Goal: Task Accomplishment & Management: Use online tool/utility

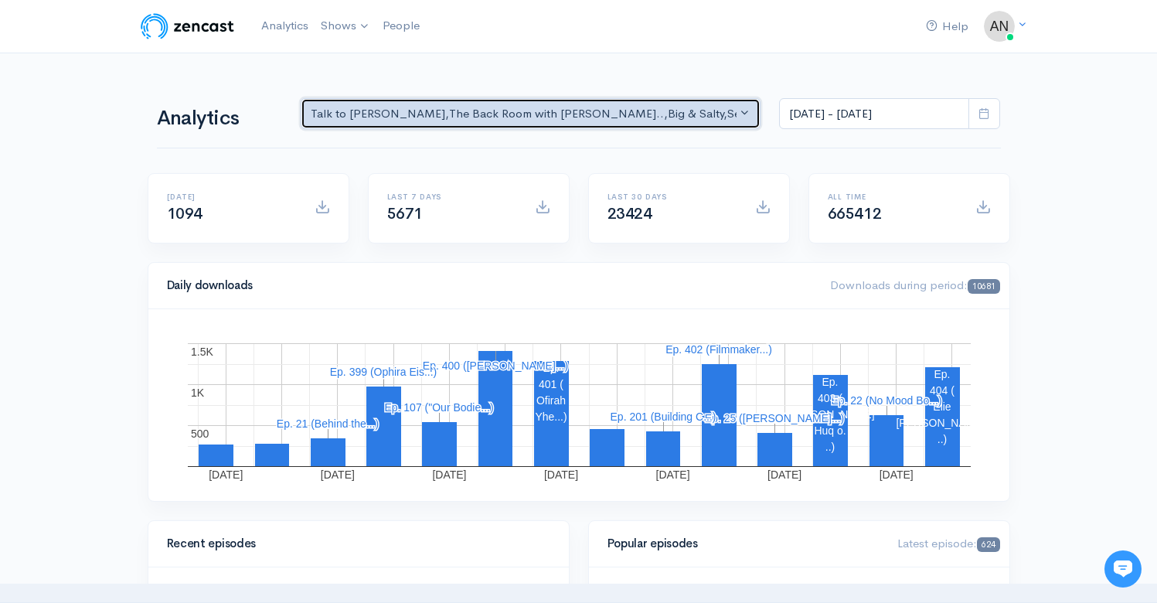
click at [617, 107] on div "Talk to [PERSON_NAME] , The Back Room with [PERSON_NAME].. , Big & Salty , Seri…" at bounding box center [524, 114] width 427 height 18
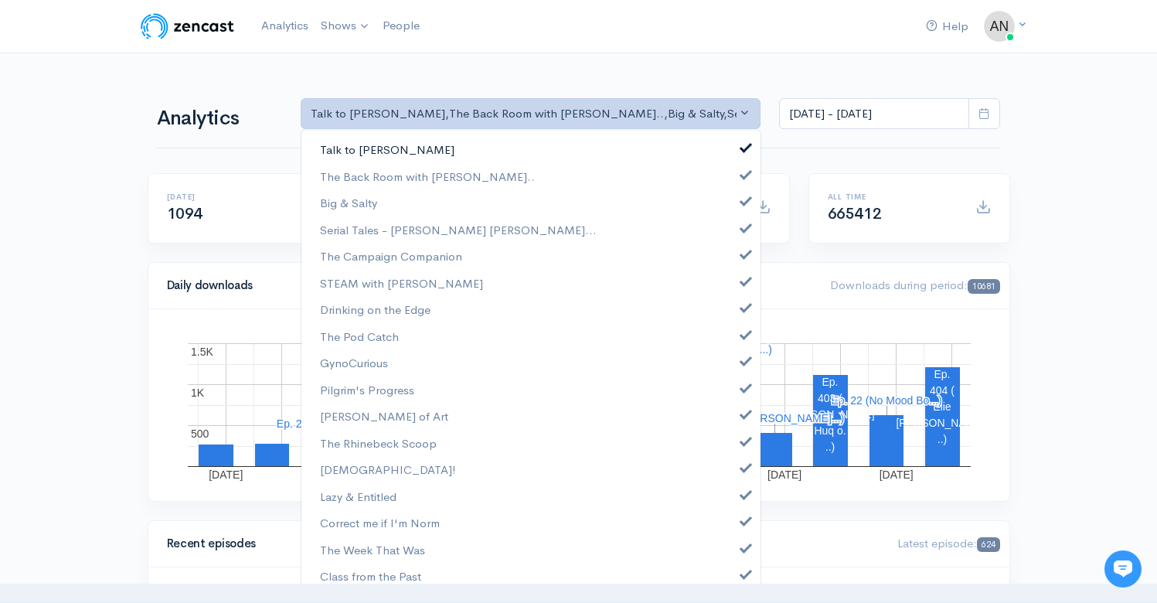
click at [743, 148] on span at bounding box center [746, 146] width 6 height 12
select select "10316"
click at [733, 210] on link "Big & Salty" at bounding box center [530, 202] width 459 height 27
click at [743, 222] on span at bounding box center [746, 226] width 6 height 12
click at [732, 242] on link "Serial Tales - [PERSON_NAME] [PERSON_NAME]..." at bounding box center [530, 229] width 459 height 27
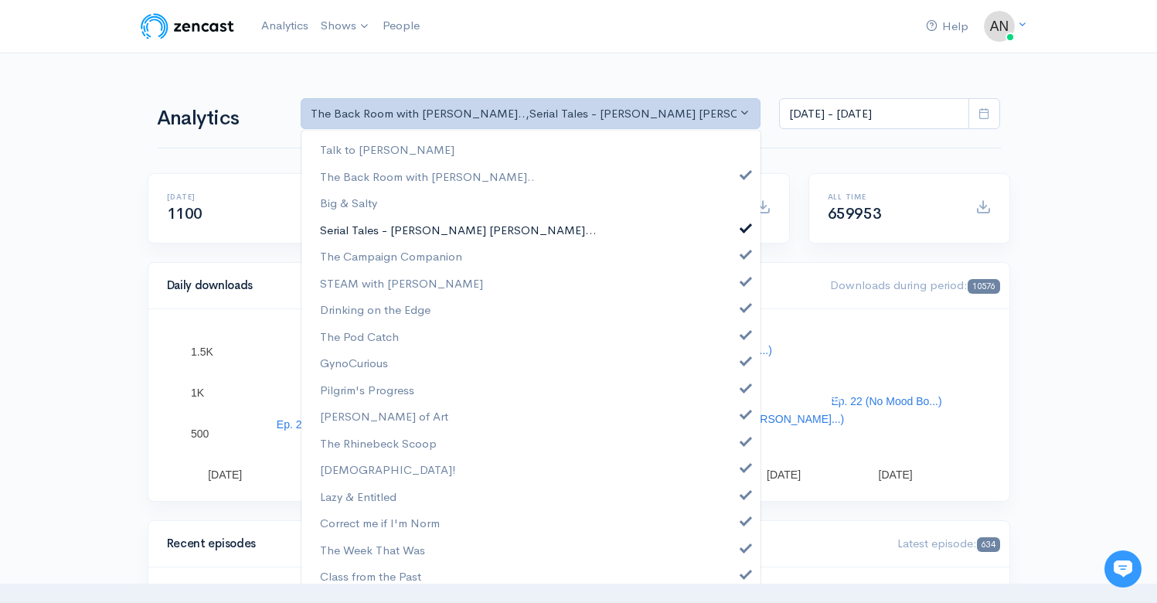
scroll to position [55, 0]
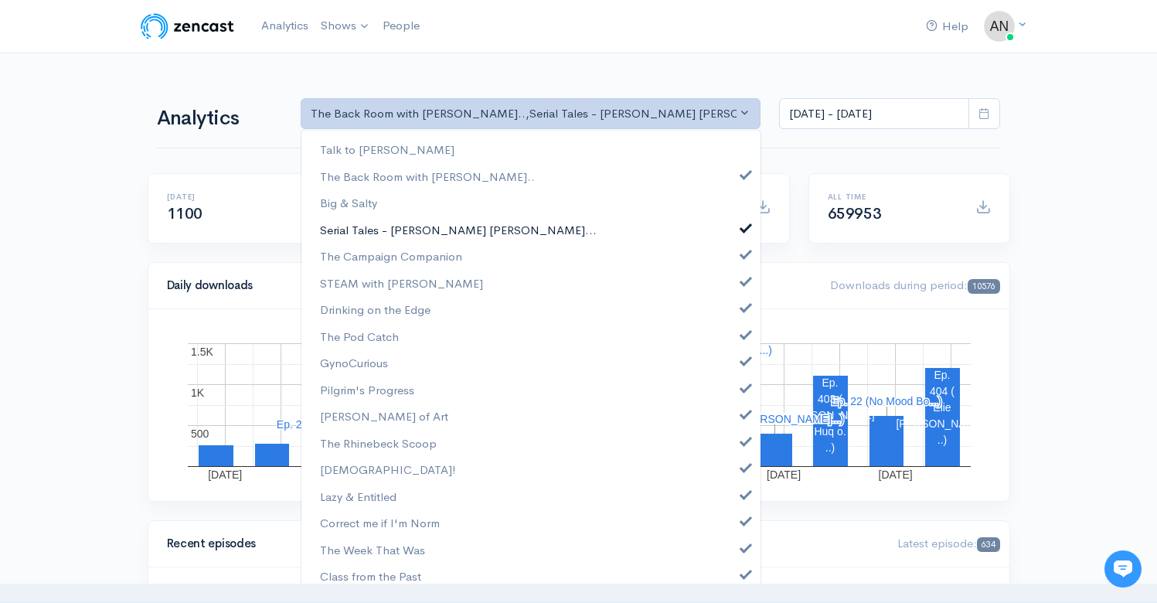
click at [732, 242] on link "Serial Tales - [PERSON_NAME] [PERSON_NAME]..." at bounding box center [530, 229] width 459 height 27
click at [743, 253] on span at bounding box center [746, 252] width 6 height 12
click at [743, 280] on span at bounding box center [746, 280] width 6 height 12
click at [743, 304] on span at bounding box center [746, 306] width 6 height 12
click at [743, 335] on span at bounding box center [746, 333] width 6 height 12
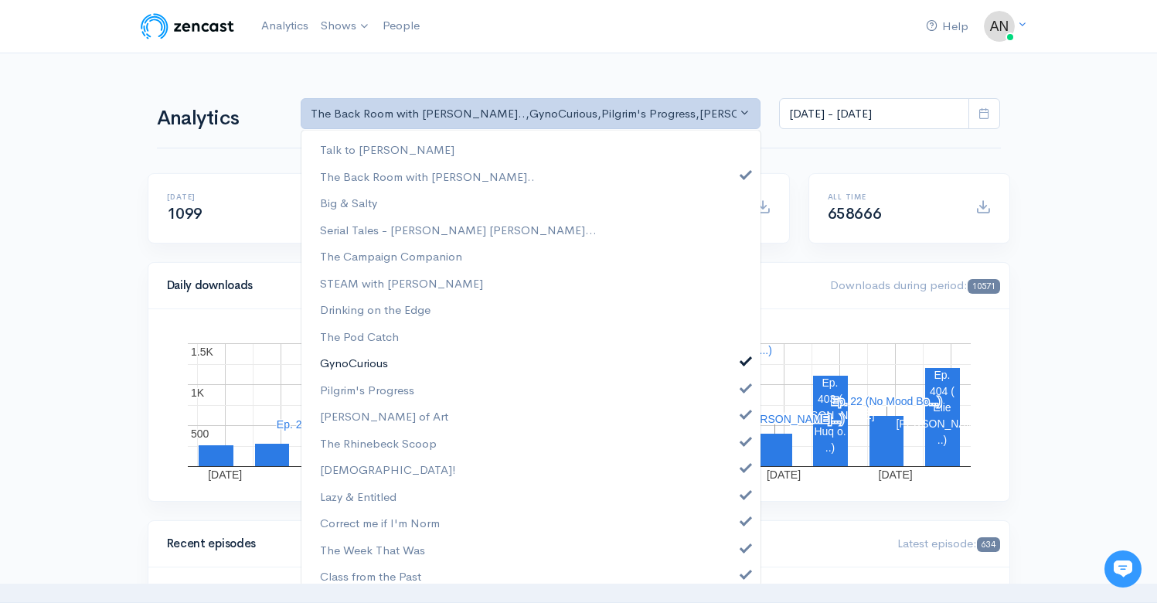
click at [743, 365] on span at bounding box center [746, 359] width 6 height 12
click at [743, 389] on span at bounding box center [746, 386] width 6 height 12
click at [743, 415] on span at bounding box center [746, 412] width 6 height 12
click at [743, 443] on span at bounding box center [746, 439] width 6 height 12
click at [743, 470] on span at bounding box center [746, 466] width 6 height 12
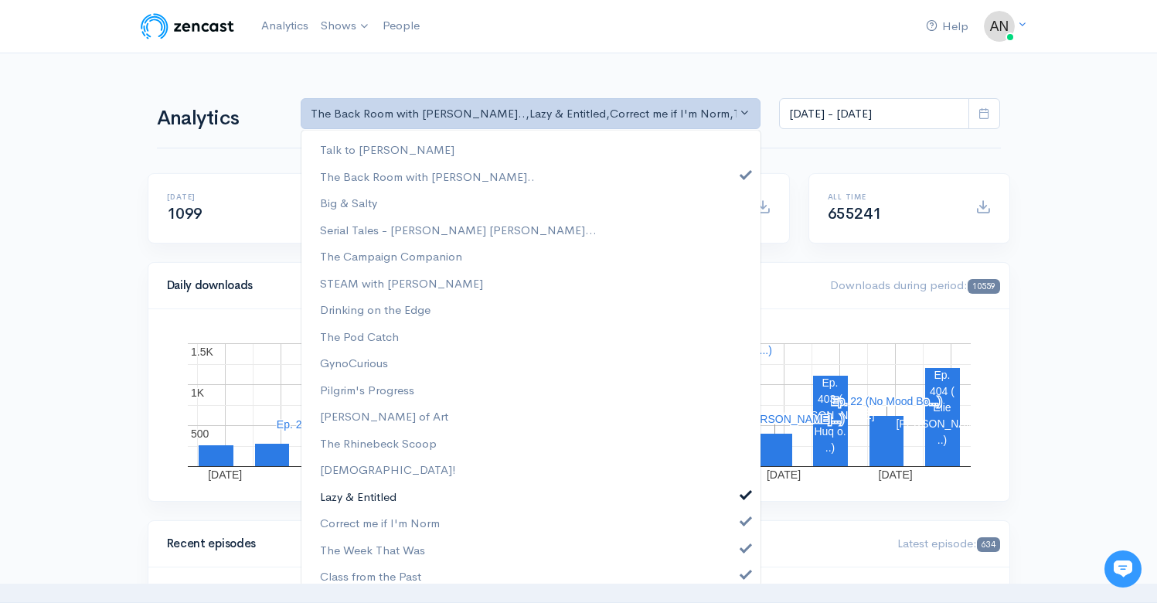
click at [732, 485] on link "Lazy & Entitled" at bounding box center [530, 496] width 459 height 27
click at [732, 509] on link "Lazy & Entitled" at bounding box center [530, 496] width 459 height 27
click at [743, 520] on span at bounding box center [746, 519] width 6 height 12
click at [743, 490] on span at bounding box center [746, 493] width 6 height 12
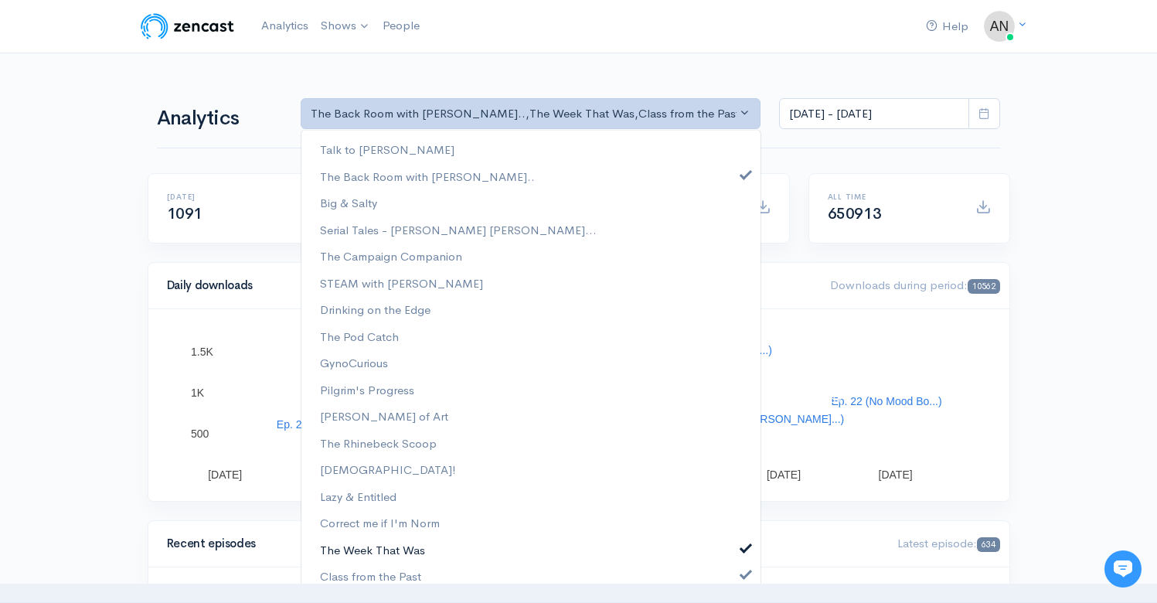
click at [743, 549] on span at bounding box center [746, 546] width 6 height 12
click at [734, 581] on div "Talk to [PERSON_NAME] The Back Room with [PERSON_NAME].. Big & Salty Serial Tal…" at bounding box center [531, 357] width 460 height 457
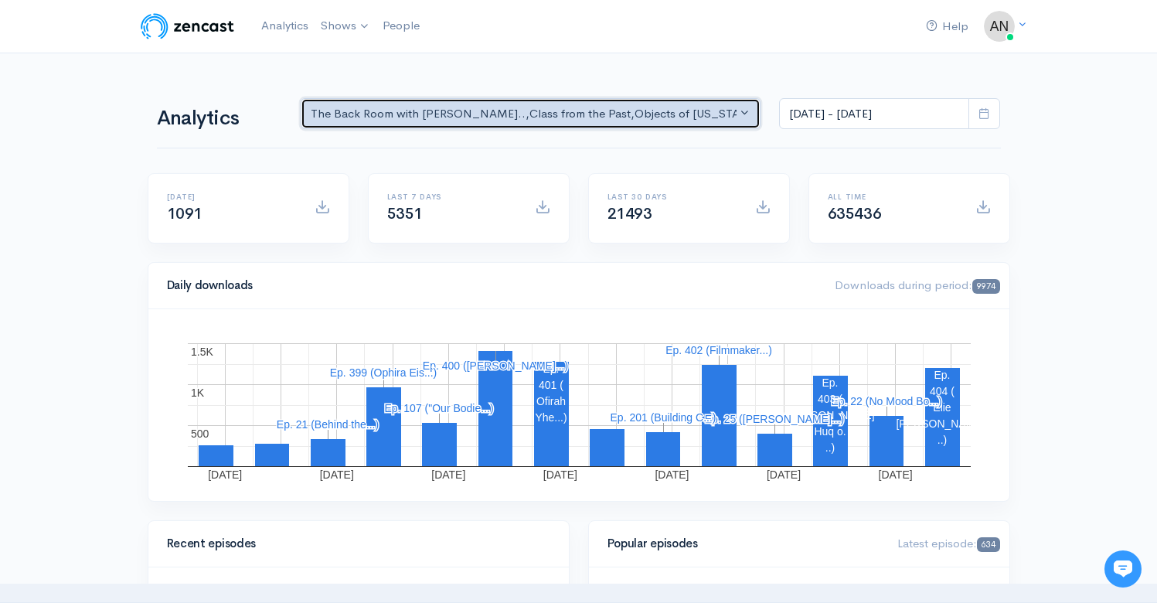
click at [698, 119] on div "The Back Room with [PERSON_NAME].. , Class from the Past , Objects of [US_STATE…" at bounding box center [524, 114] width 427 height 18
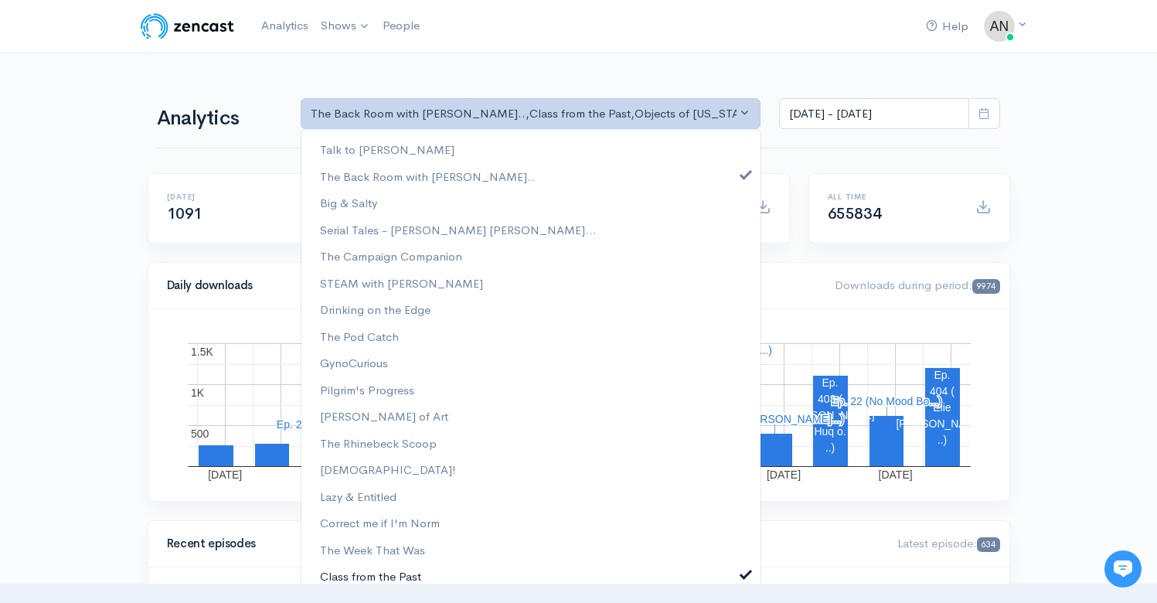
click at [743, 570] on span at bounding box center [746, 572] width 6 height 12
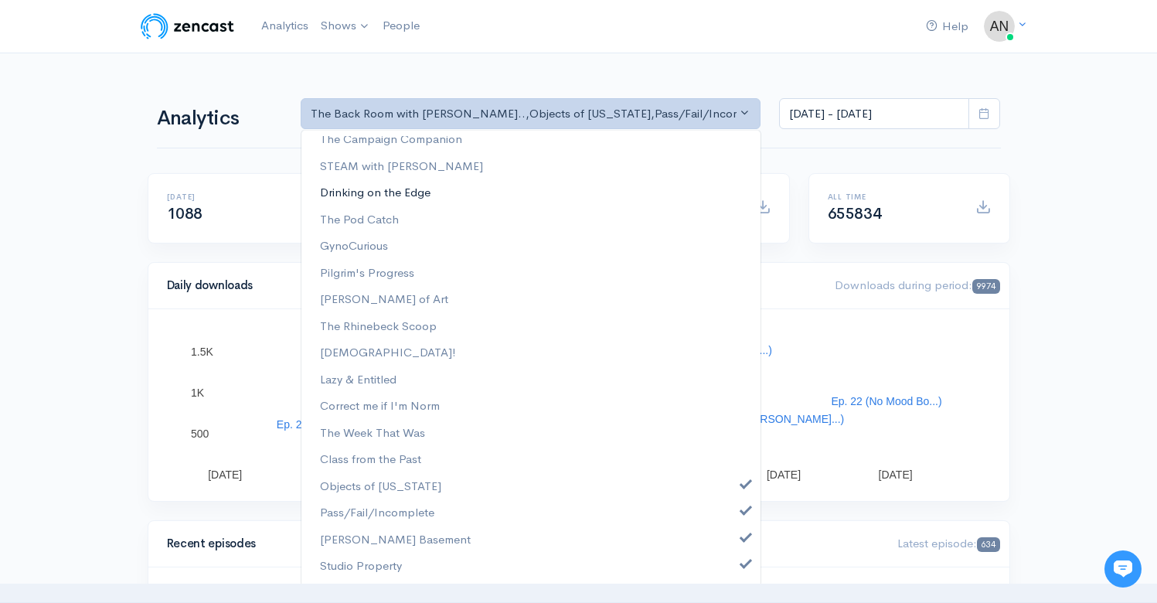
scroll to position [196, 0]
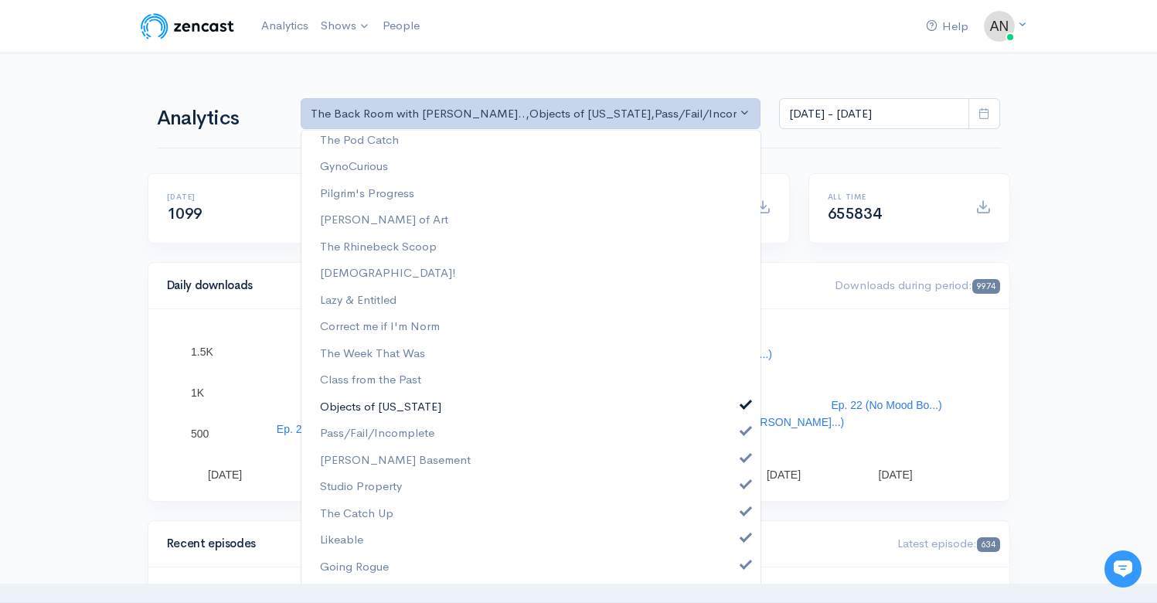
click at [743, 403] on span at bounding box center [746, 403] width 6 height 12
click at [733, 437] on link "Pass/Fail/Incomplete" at bounding box center [530, 433] width 459 height 27
click at [743, 460] on span at bounding box center [746, 456] width 6 height 12
click at [743, 488] on span at bounding box center [746, 483] width 6 height 12
click at [743, 514] on span at bounding box center [746, 510] width 6 height 12
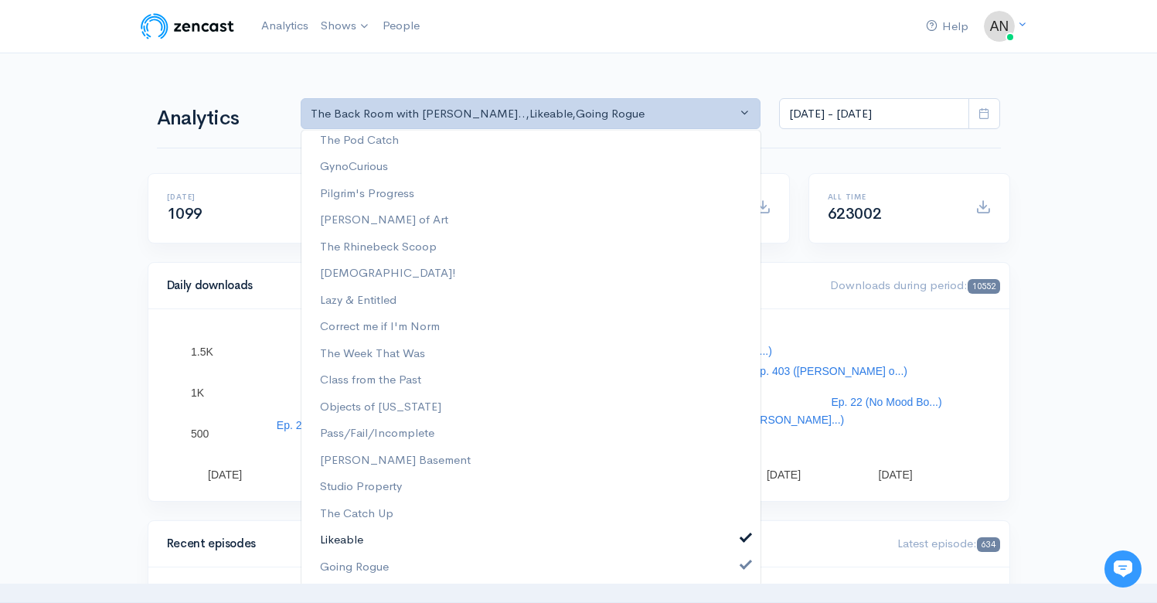
click at [743, 535] on span at bounding box center [746, 536] width 6 height 12
click at [743, 563] on span at bounding box center [746, 563] width 6 height 12
